Goal: Information Seeking & Learning: Learn about a topic

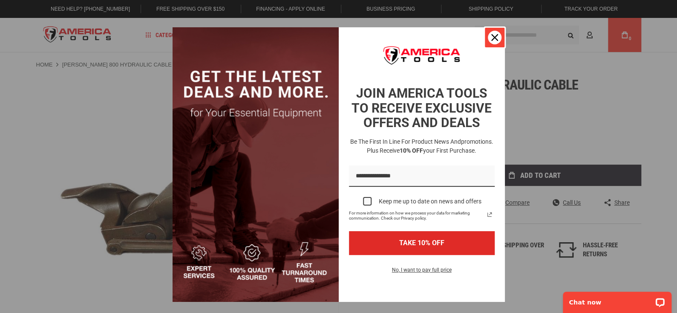
click at [489, 41] on div "Close" at bounding box center [495, 38] width 14 height 14
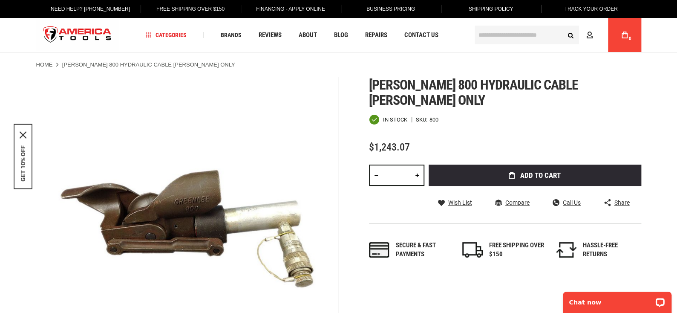
click at [507, 89] on span "[PERSON_NAME] 800 hydraulic cable [PERSON_NAME] only" at bounding box center [473, 93] width 209 height 32
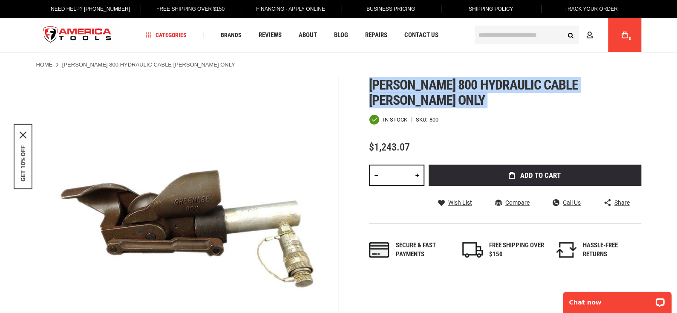
click at [507, 89] on span "[PERSON_NAME] 800 hydraulic cable [PERSON_NAME] only" at bounding box center [473, 93] width 209 height 32
copy div "[PERSON_NAME] 800 hydraulic cable [PERSON_NAME] only"
click at [493, 88] on span "[PERSON_NAME] 800 hydraulic cable [PERSON_NAME] only" at bounding box center [473, 93] width 209 height 32
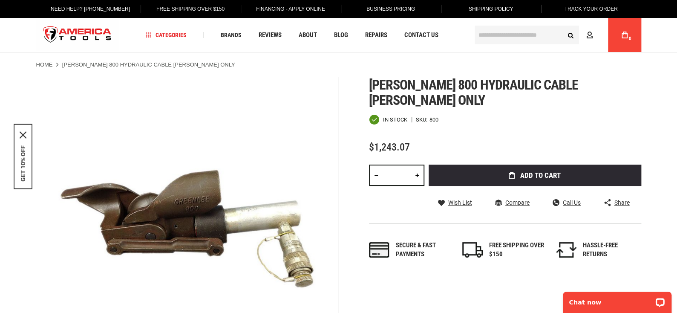
click at [493, 88] on span "[PERSON_NAME] 800 hydraulic cable [PERSON_NAME] only" at bounding box center [473, 93] width 209 height 32
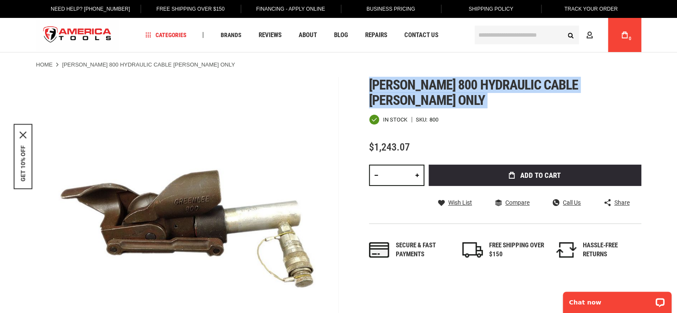
click at [493, 88] on span "[PERSON_NAME] 800 hydraulic cable [PERSON_NAME] only" at bounding box center [473, 93] width 209 height 32
